Goal: Information Seeking & Learning: Learn about a topic

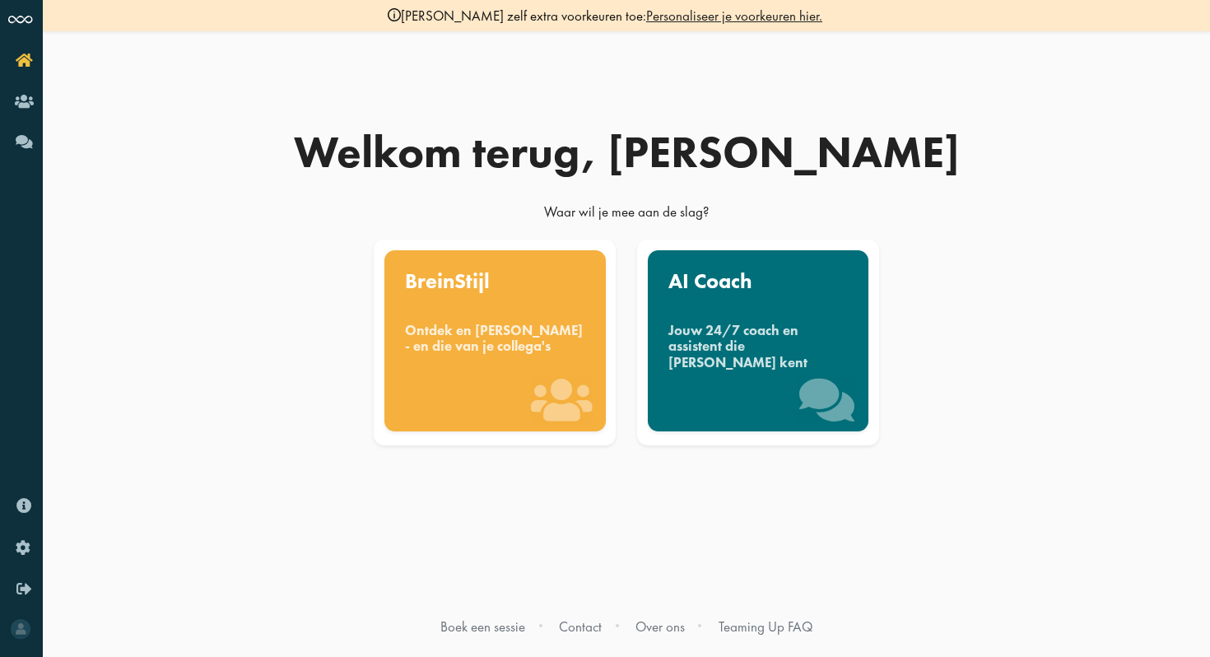
click at [1060, 455] on div "Welkom terug, Felice Waar wil je mee aan de slag? BreinStijl Ontdek en benut jo…" at bounding box center [626, 328] width 938 height 657
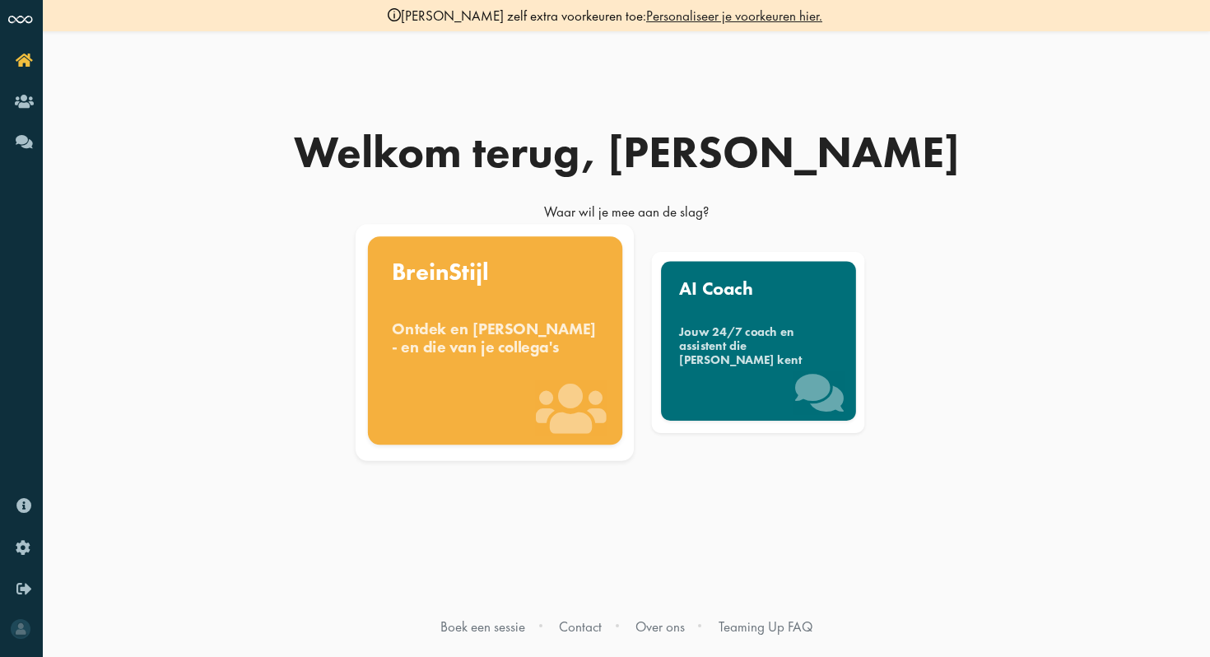
click at [464, 355] on div "Ontdek en benut jouw denkstijl - en die van je collega's" at bounding box center [495, 337] width 207 height 36
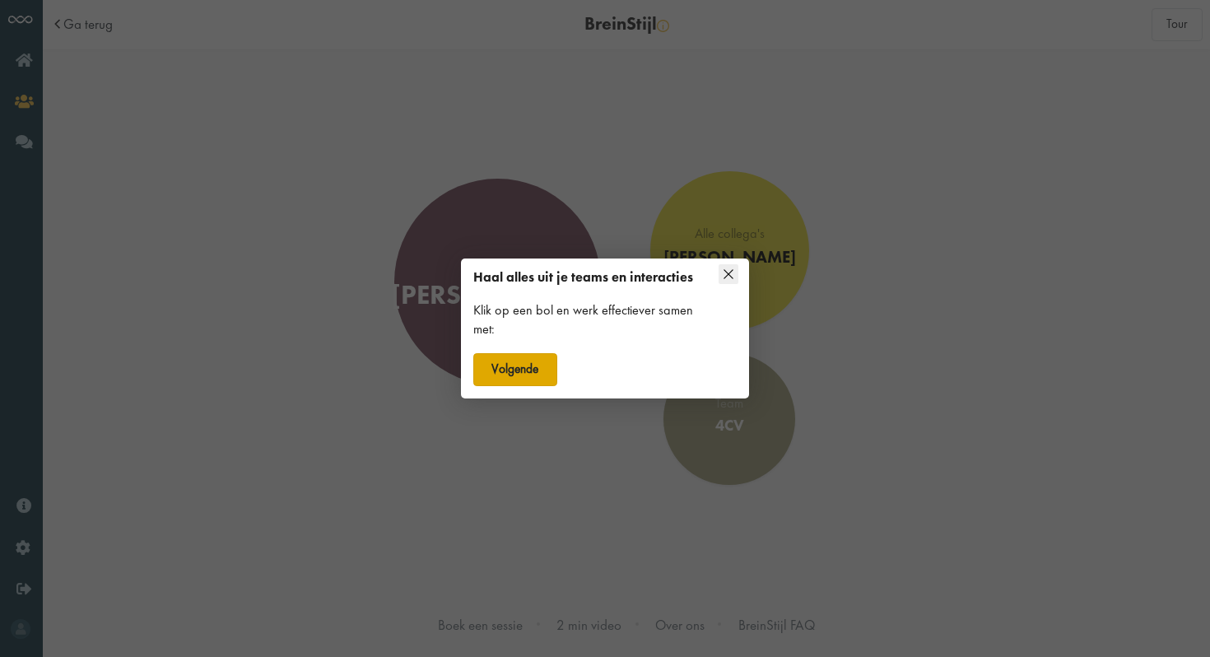
click at [537, 363] on button "Volgende" at bounding box center [515, 369] width 84 height 33
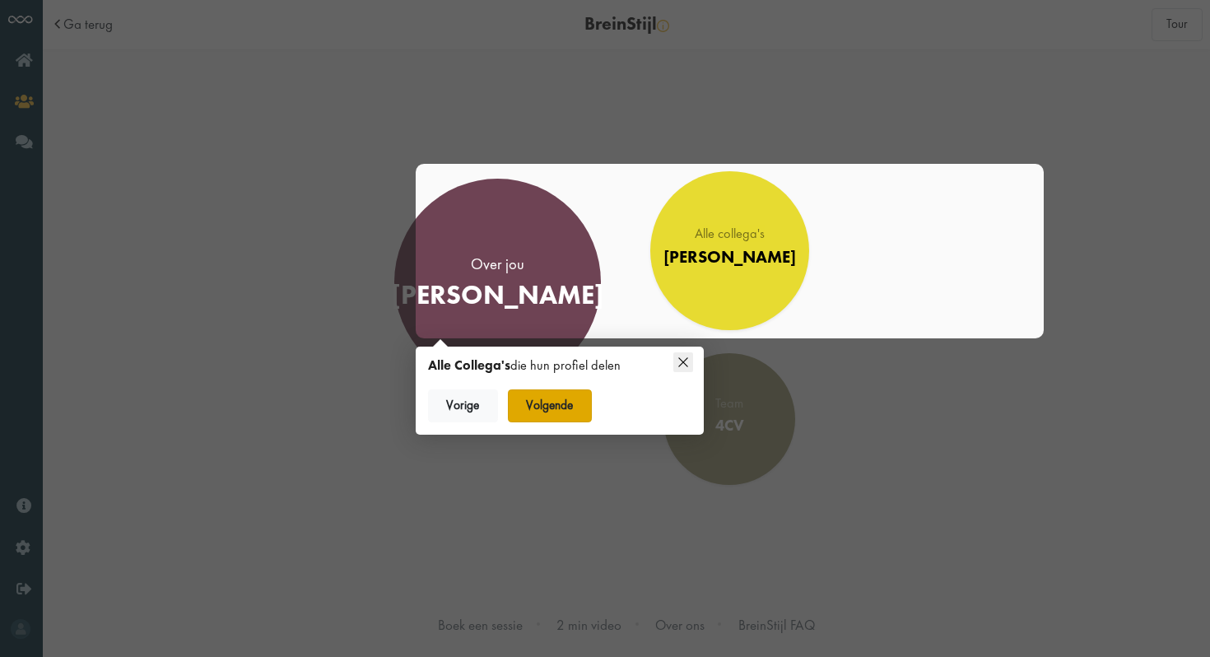
click at [543, 397] on button "Volgende" at bounding box center [550, 405] width 84 height 33
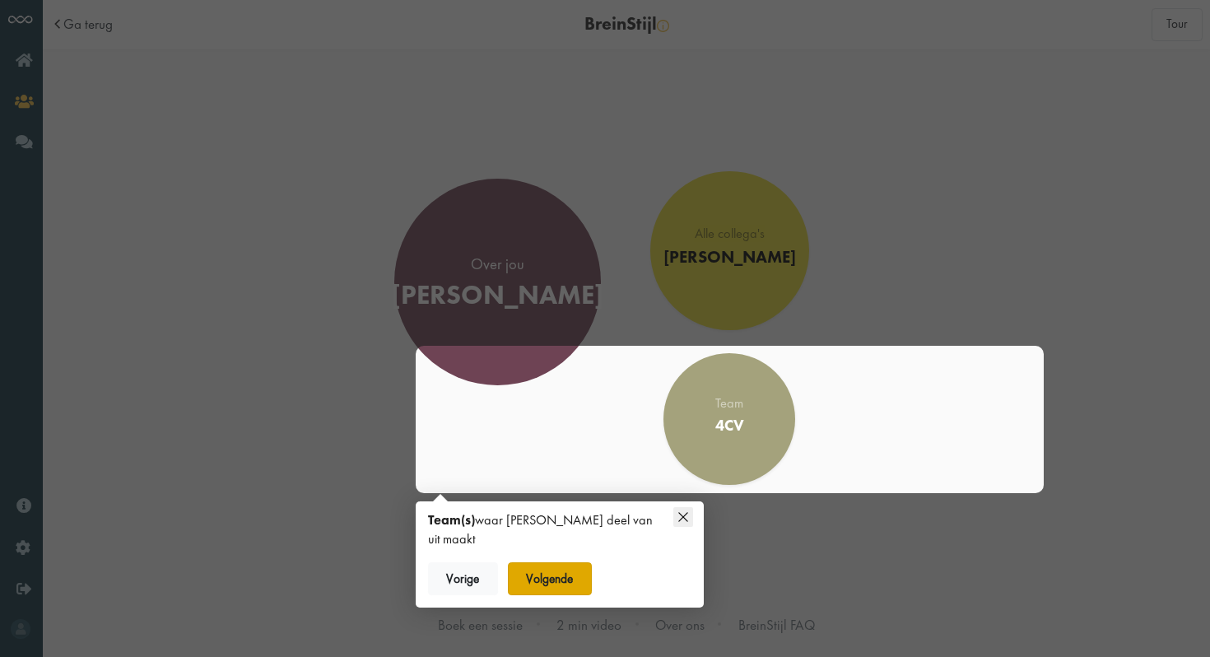
click at [574, 565] on button "Volgende" at bounding box center [550, 578] width 84 height 33
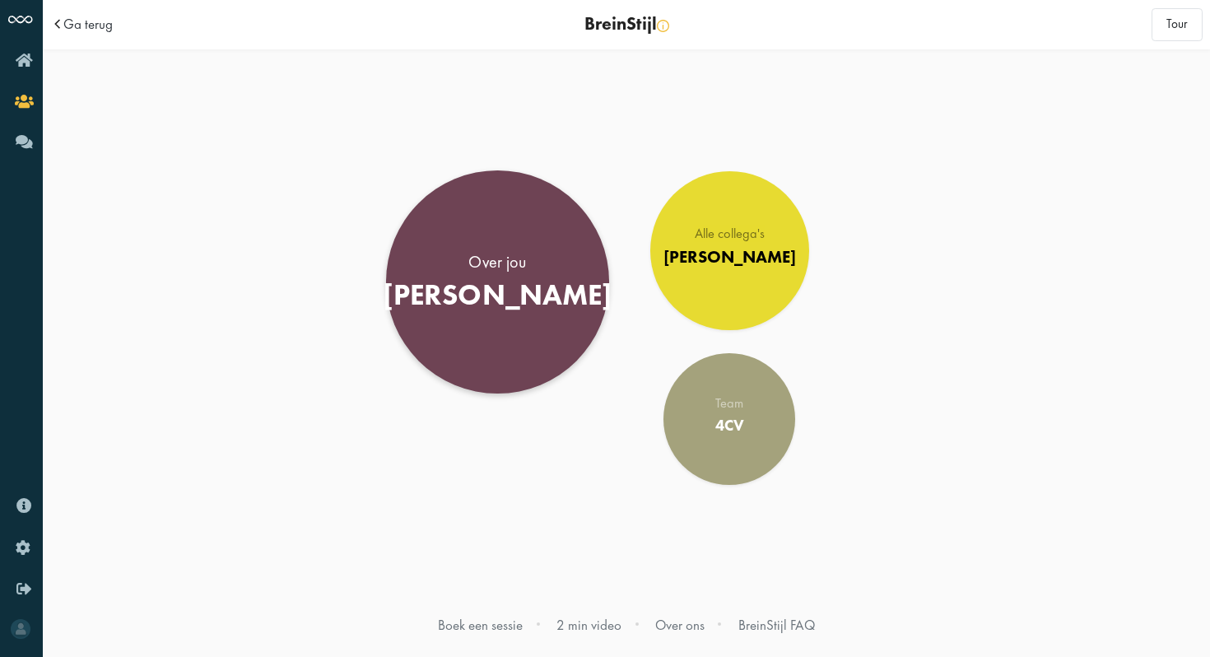
click at [507, 260] on div "Over jou" at bounding box center [498, 262] width 230 height 23
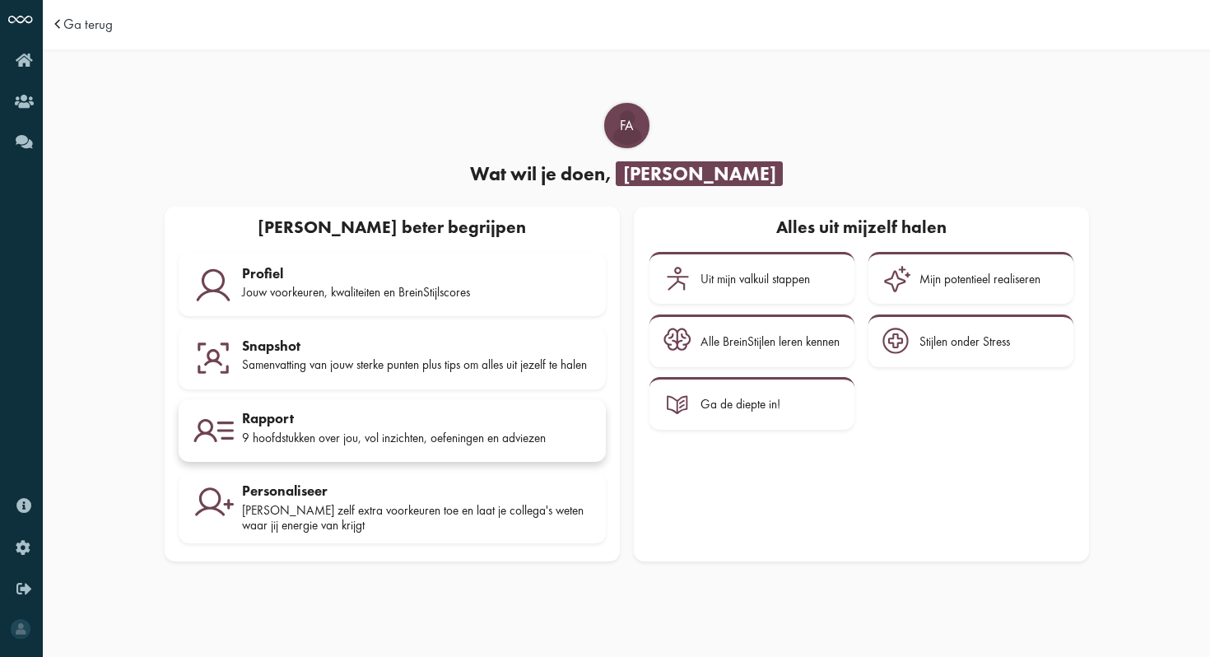
click at [407, 434] on div "Rapport 9 hoofdstukken over jou, vol inzichten, oefeningen en adviezen" at bounding box center [417, 430] width 350 height 41
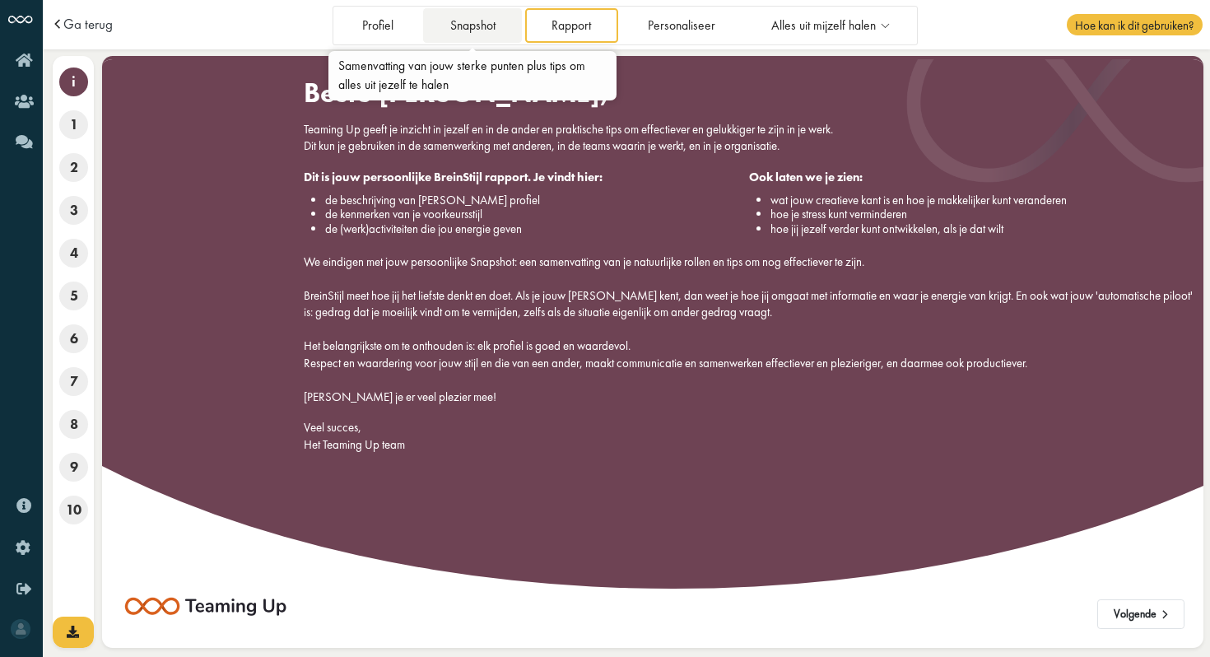
click at [444, 28] on link "Snapshot" at bounding box center [472, 25] width 99 height 34
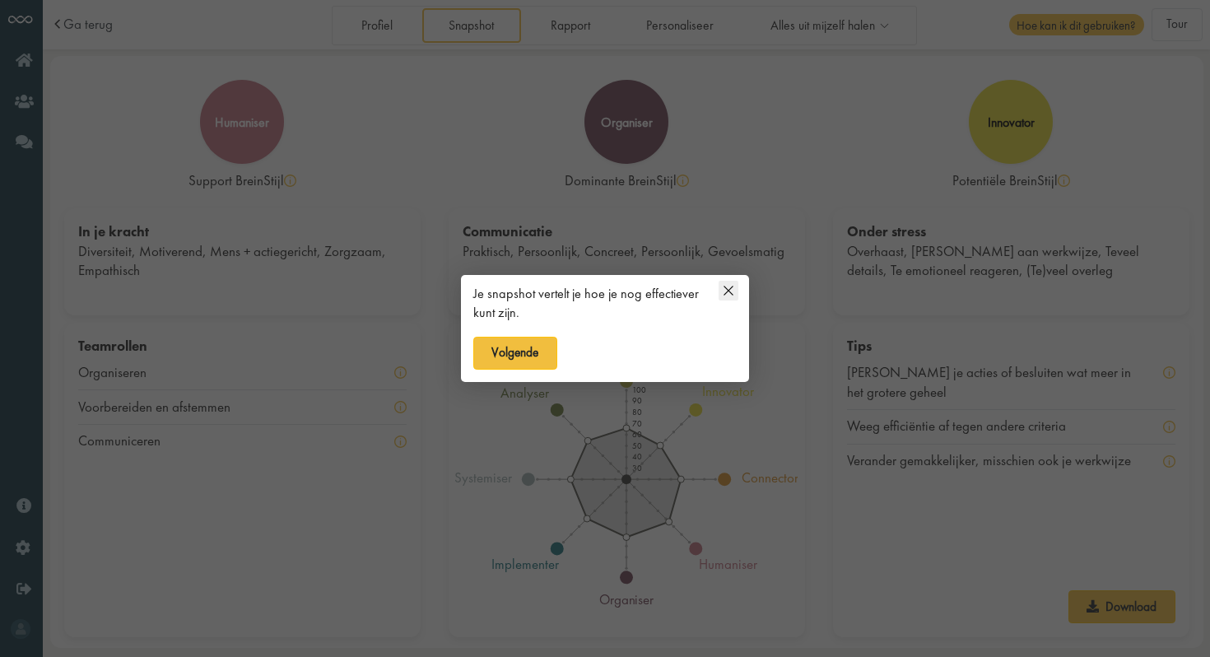
click at [729, 294] on icon at bounding box center [728, 291] width 20 height 20
